Goal: Transaction & Acquisition: Subscribe to service/newsletter

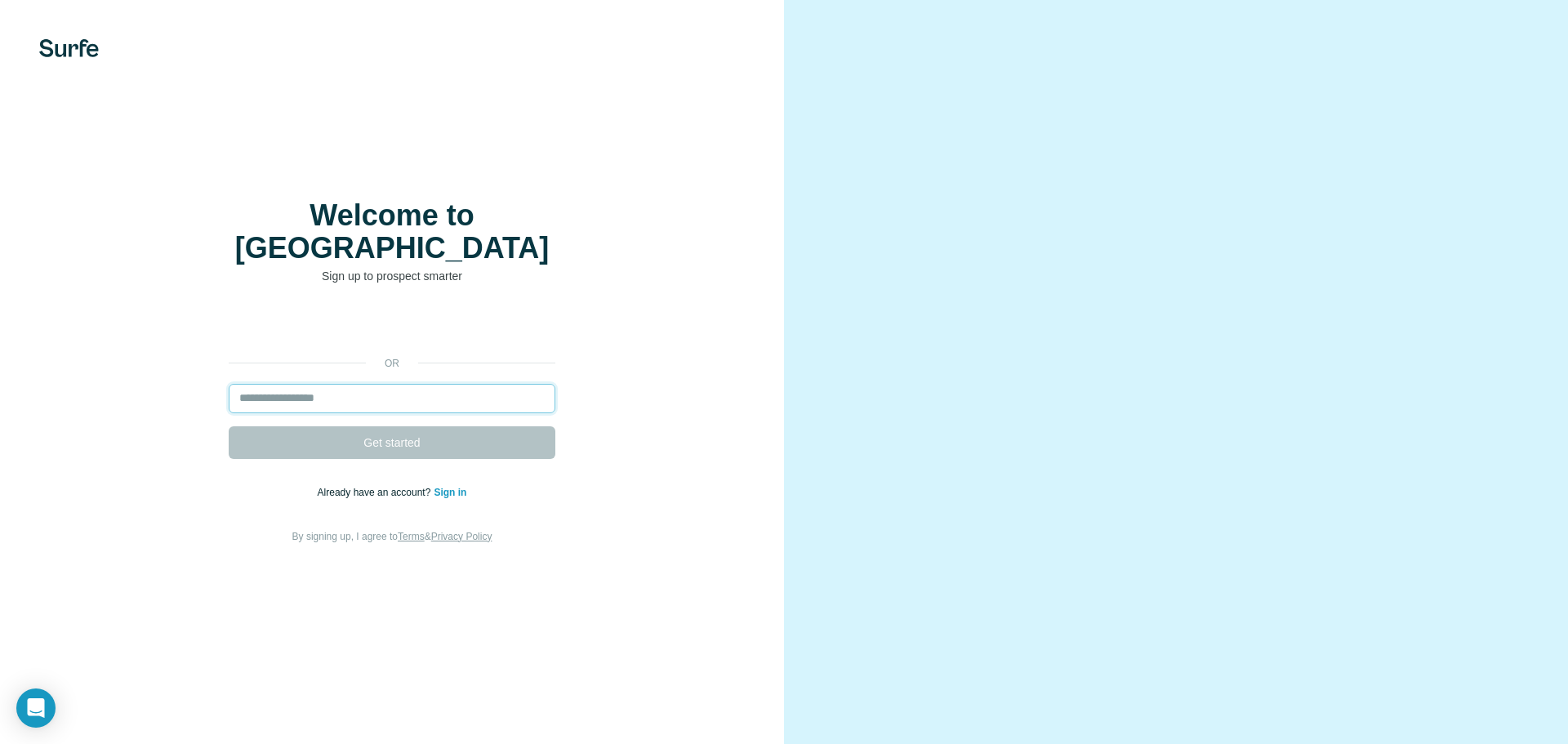
drag, startPoint x: 0, startPoint y: 0, endPoint x: 338, endPoint y: 376, distance: 505.6
click at [338, 384] on input "email" at bounding box center [391, 399] width 326 height 30
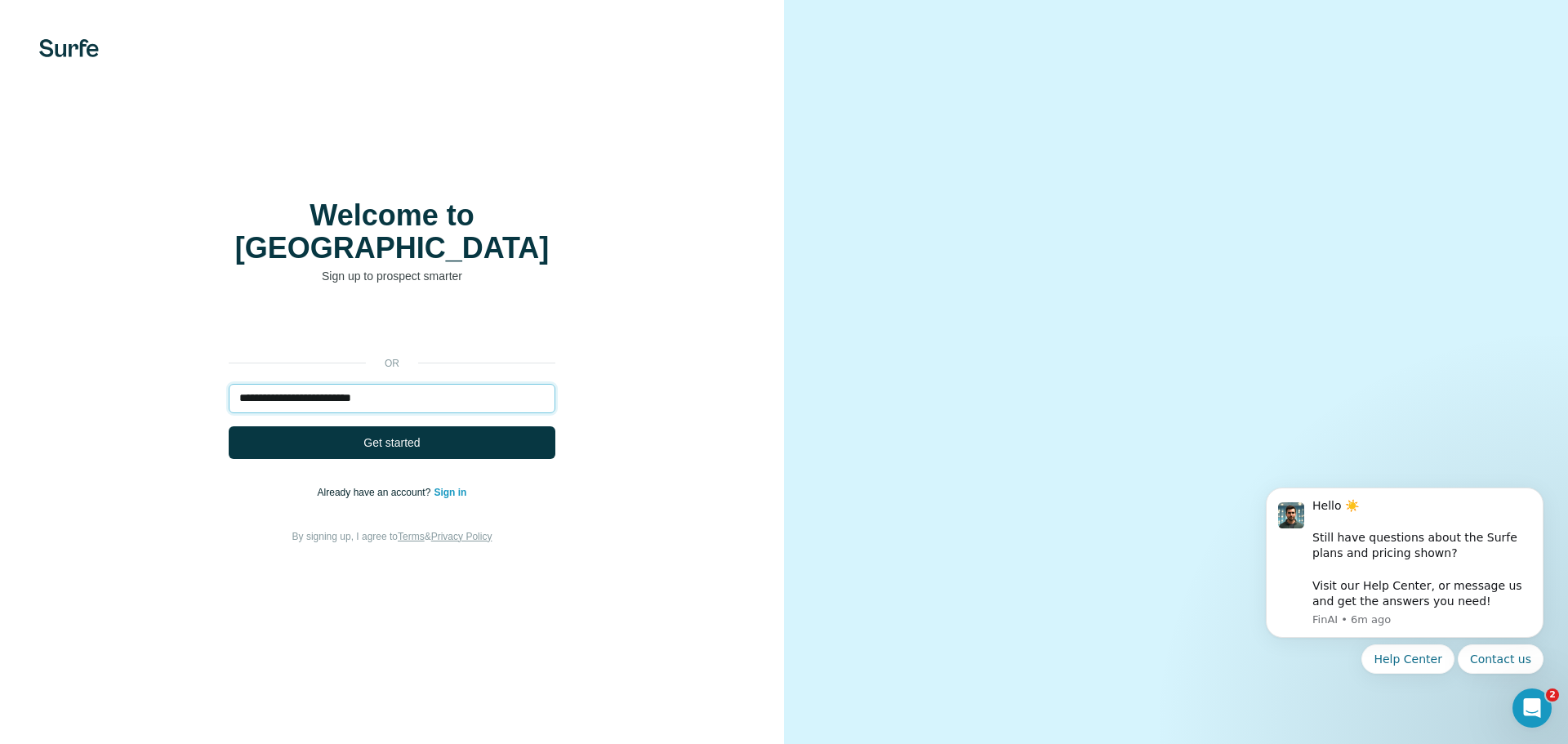
type input "**********"
click at [228, 426] on button "Get started" at bounding box center [391, 442] width 326 height 32
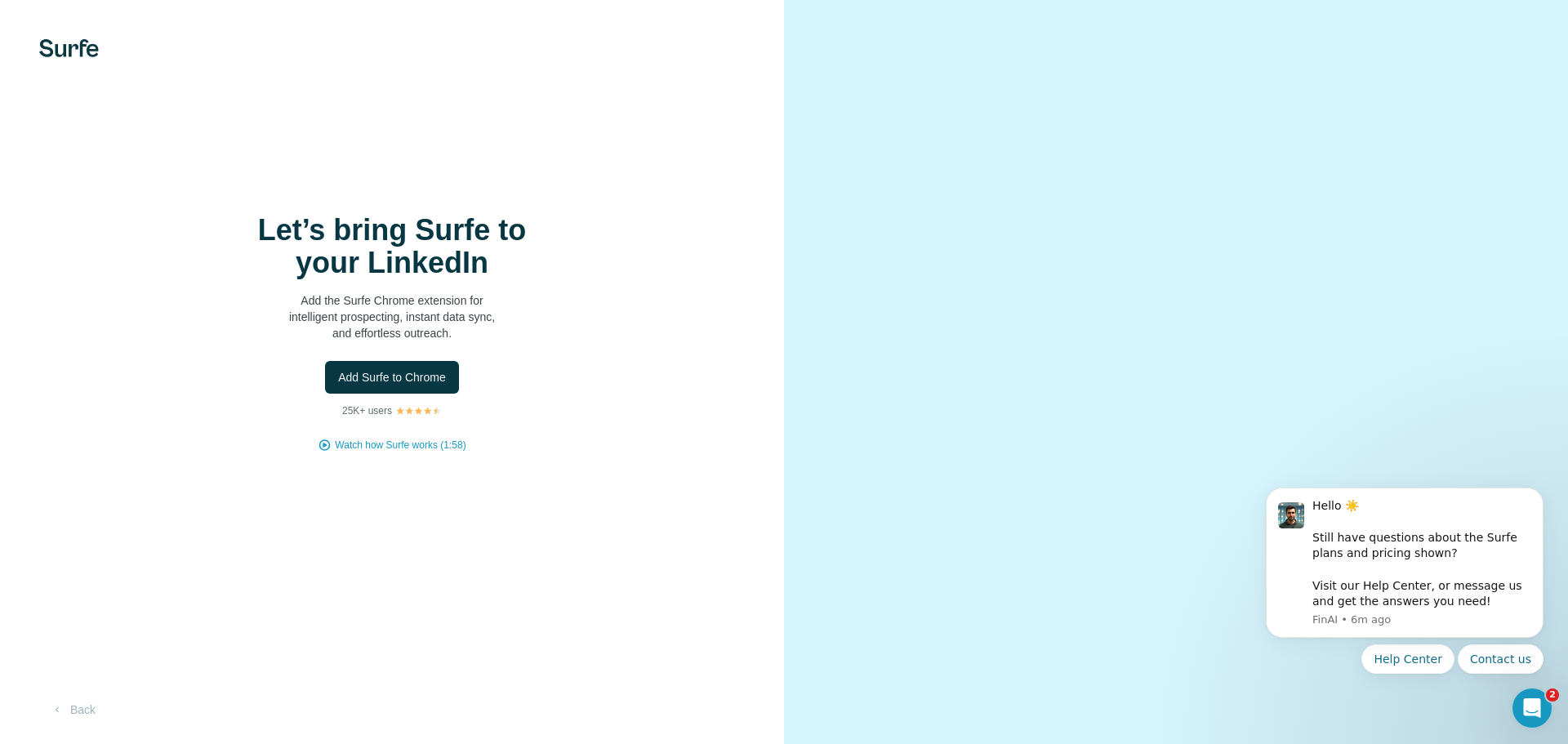
click at [435, 379] on span "Add Surfe to Chrome" at bounding box center [391, 377] width 108 height 17
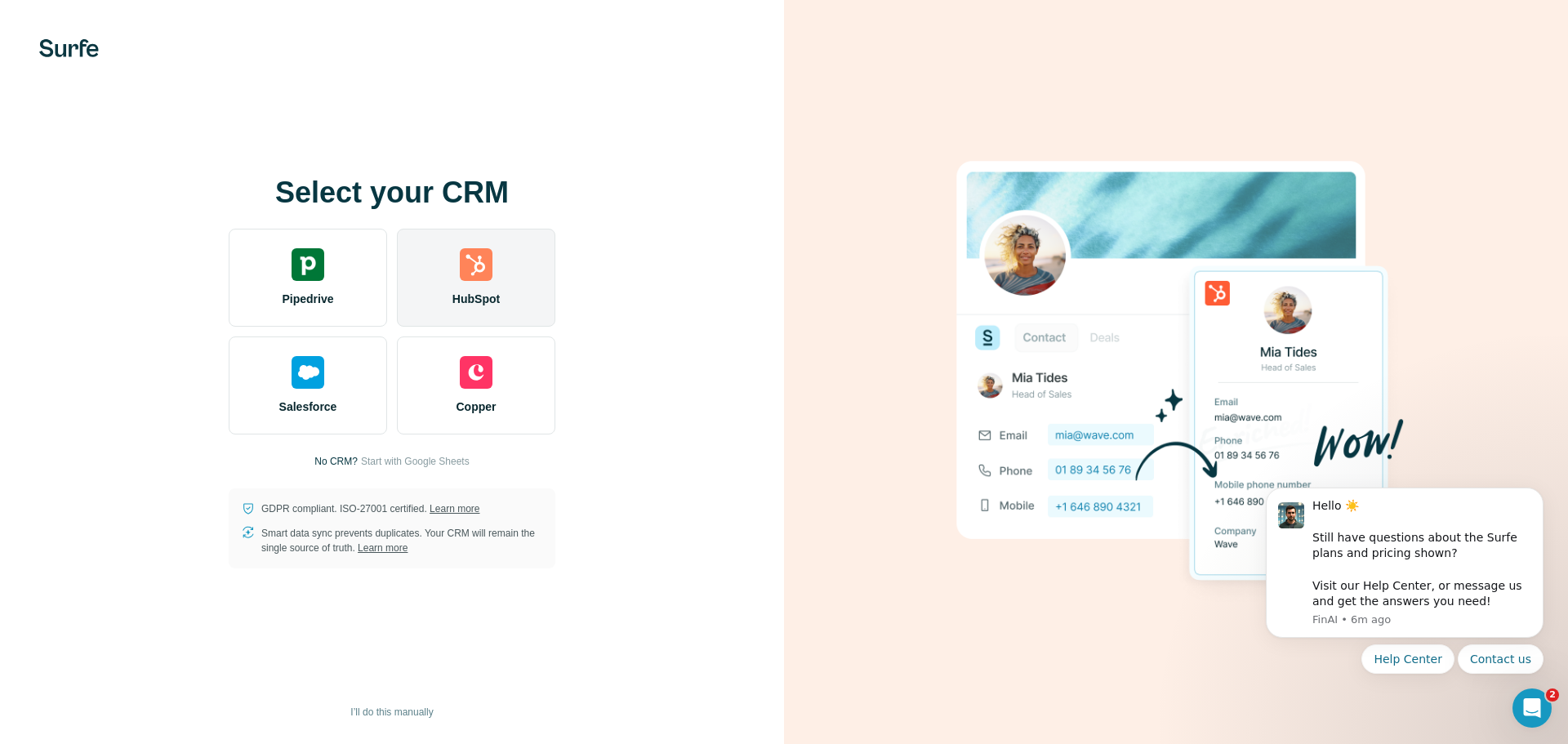
click at [481, 256] on img at bounding box center [475, 264] width 32 height 32
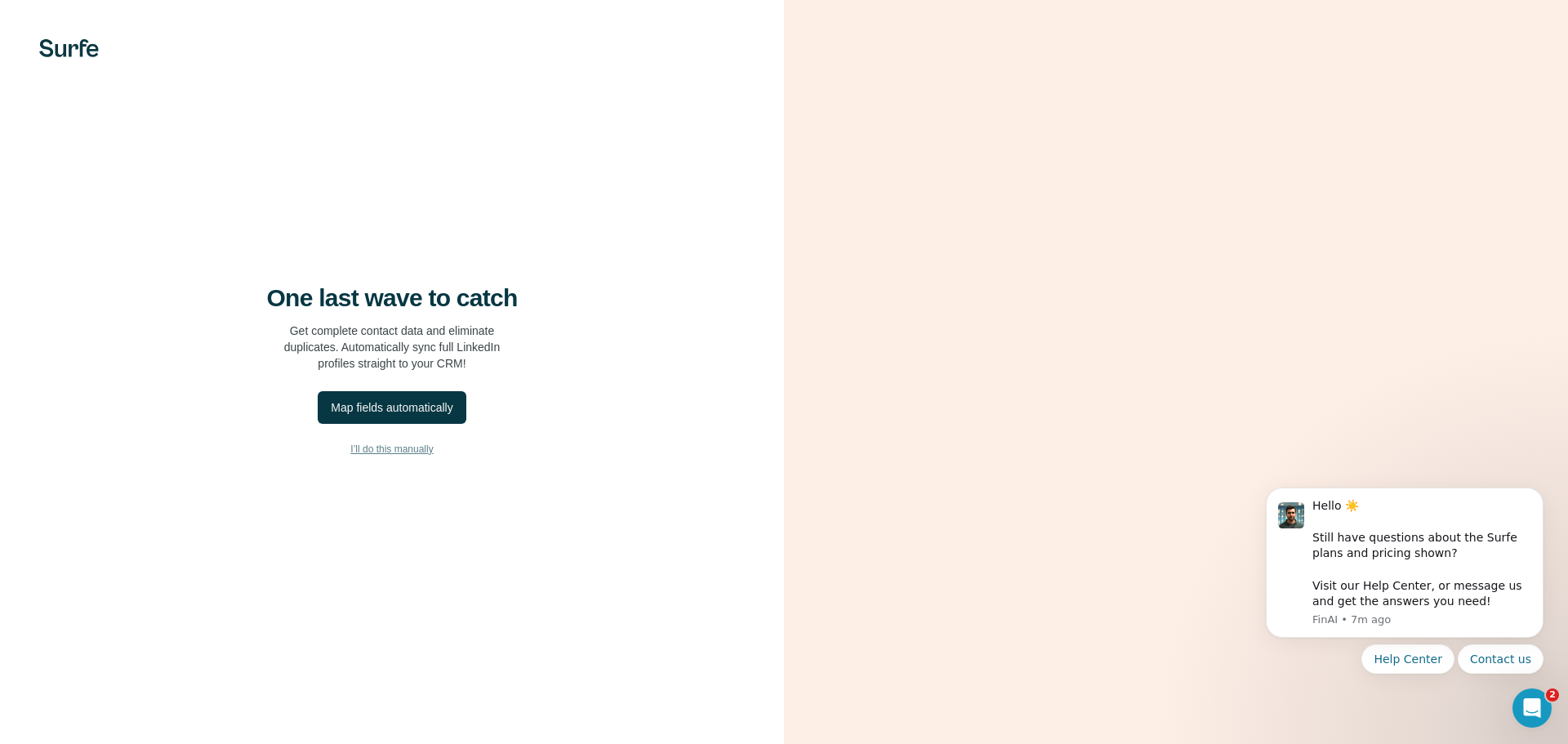
click at [386, 445] on span "I’ll do this manually" at bounding box center [391, 449] width 82 height 15
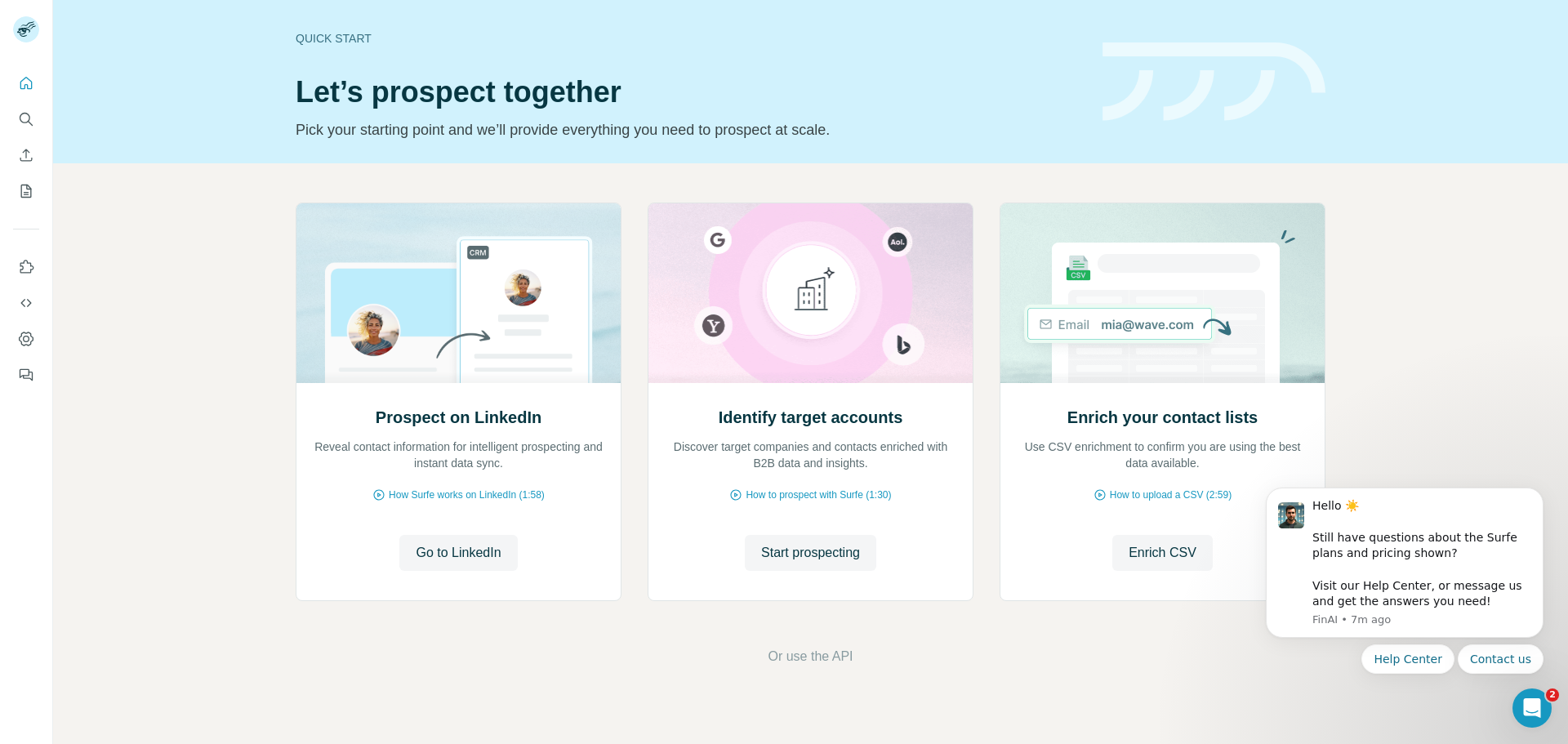
click at [1536, 489] on icon "Dismiss notification" at bounding box center [1539, 492] width 7 height 7
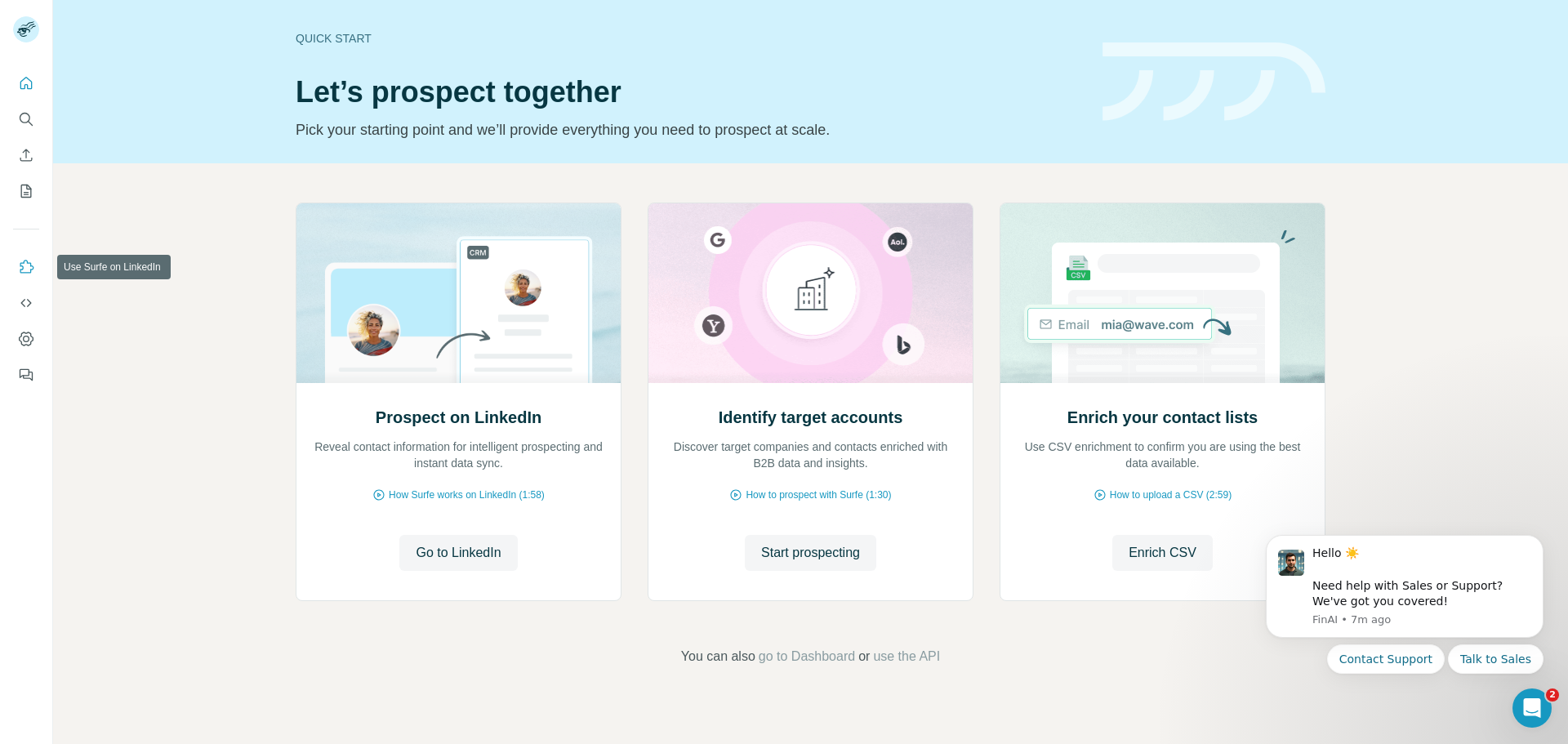
click at [23, 269] on icon "Use Surfe on LinkedIn" at bounding box center [27, 266] width 14 height 13
click at [29, 340] on icon "Dashboard" at bounding box center [25, 339] width 6 height 6
click at [32, 337] on icon "Dashboard" at bounding box center [25, 339] width 15 height 14
